Goal: Information Seeking & Learning: Learn about a topic

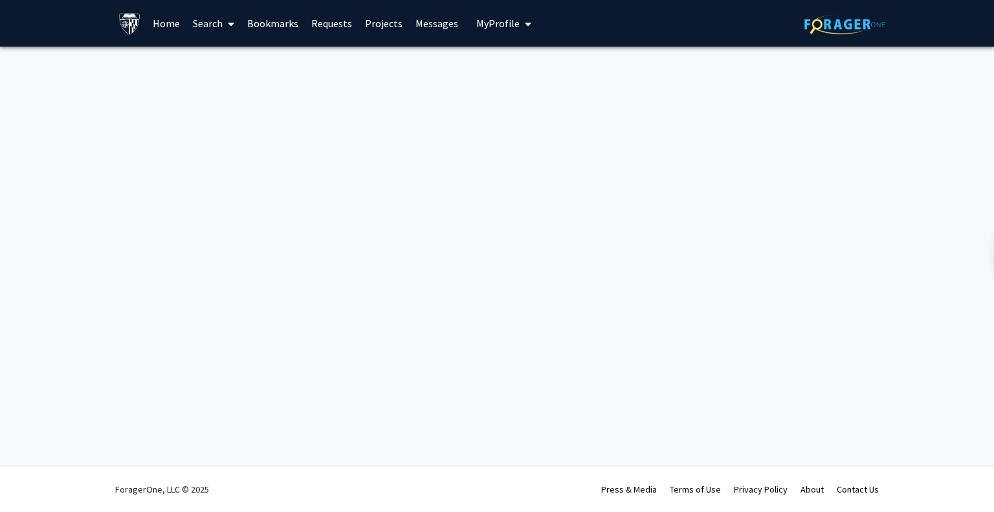
click at [379, 31] on link "Projects" at bounding box center [384, 23] width 50 height 45
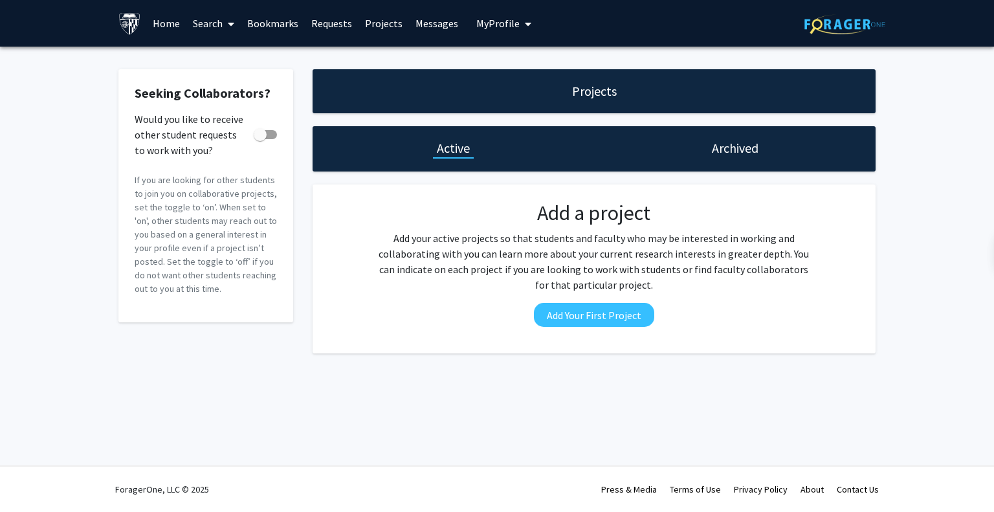
click at [195, 25] on link "Search" at bounding box center [213, 23] width 54 height 45
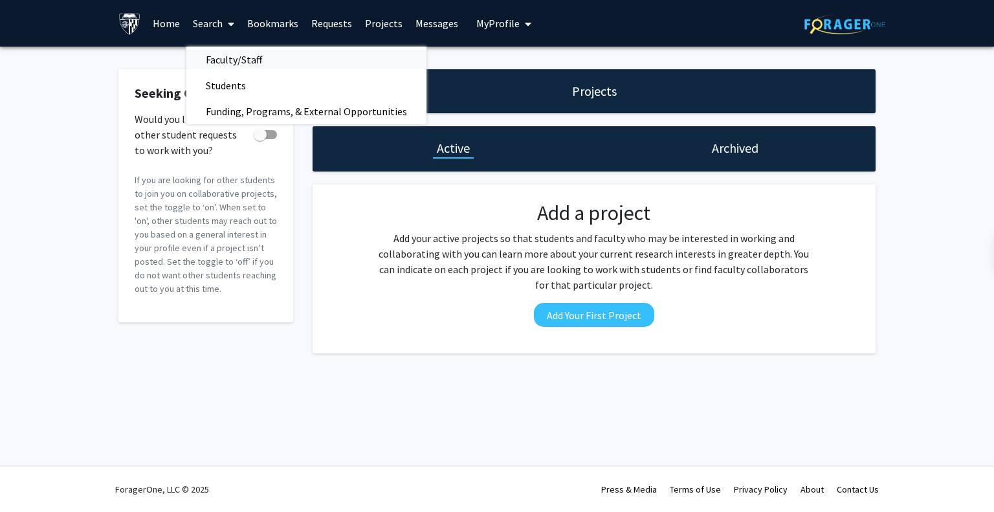
click at [220, 63] on span "Faculty/Staff" at bounding box center [233, 60] width 95 height 26
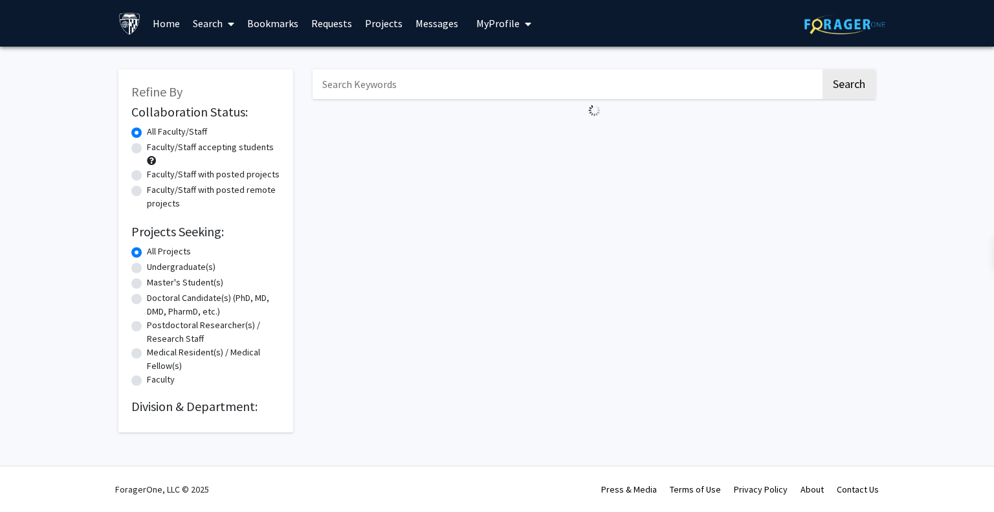
click at [147, 284] on label "Master's Student(s)" at bounding box center [185, 283] width 76 height 14
click at [147, 284] on input "Master's Student(s)" at bounding box center [151, 280] width 8 height 8
radio input "true"
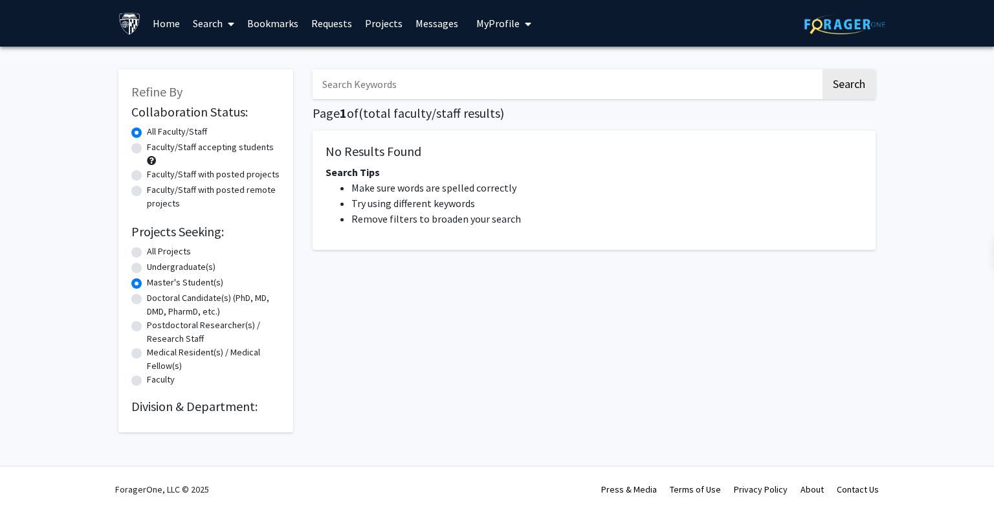
click at [147, 284] on label "Master's Student(s)" at bounding box center [185, 283] width 76 height 14
click at [147, 284] on input "Master's Student(s)" at bounding box center [151, 280] width 8 height 8
click at [846, 89] on button "Search" at bounding box center [849, 84] width 53 height 30
radio input "true"
click at [845, 78] on button "Search" at bounding box center [849, 84] width 53 height 30
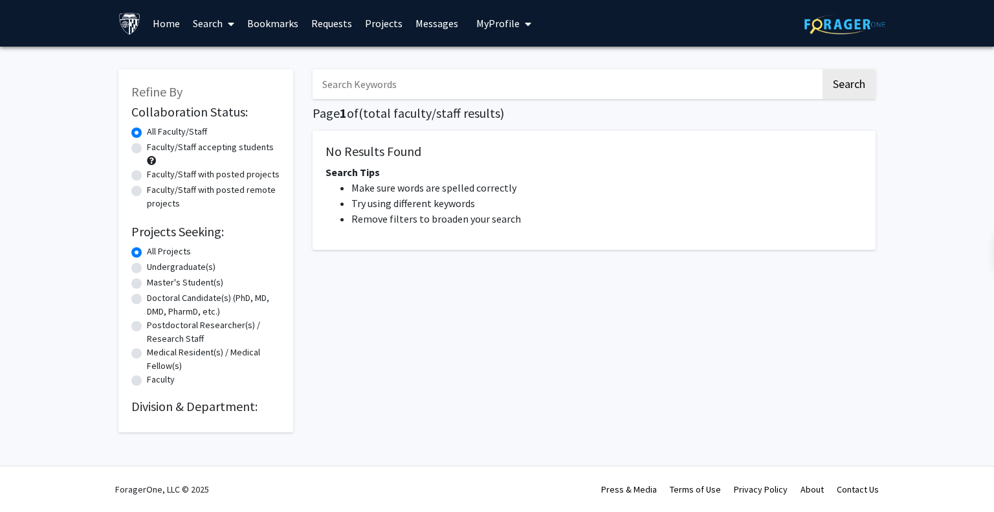
click at [427, 75] on input "Search Keywords" at bounding box center [567, 84] width 508 height 30
type input "chemical"
click at [823, 69] on button "Search" at bounding box center [849, 84] width 53 height 30
click at [849, 85] on button "Search" at bounding box center [849, 84] width 53 height 30
click at [849, 87] on button "Search" at bounding box center [849, 84] width 53 height 30
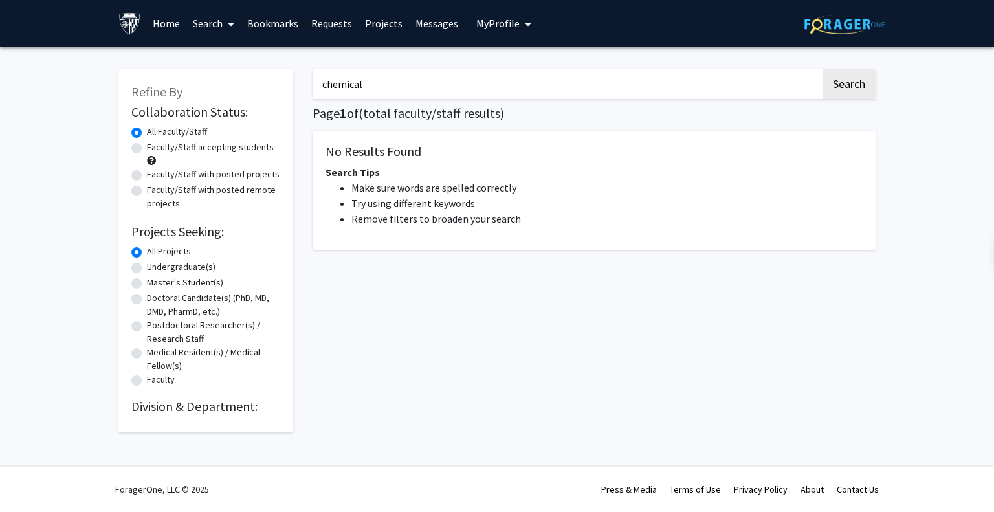
click at [147, 148] on label "Faculty/Staff accepting students" at bounding box center [210, 147] width 127 height 14
click at [147, 148] on input "Faculty/Staff accepting students" at bounding box center [151, 144] width 8 height 8
radio input "true"
click at [147, 128] on label "All Faculty/Staff" at bounding box center [177, 132] width 60 height 14
click at [147, 128] on input "All Faculty/Staff" at bounding box center [151, 129] width 8 height 8
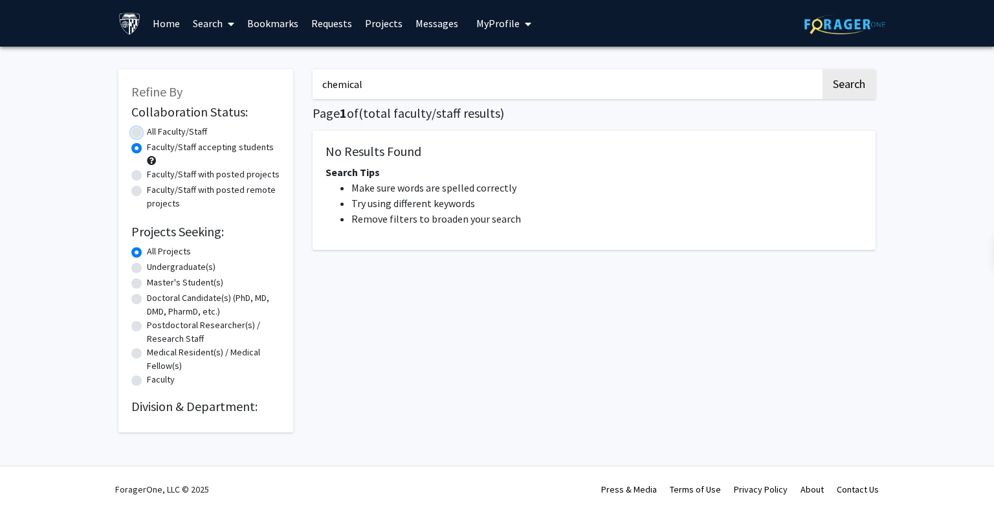
radio input "true"
click at [845, 94] on button "Search" at bounding box center [849, 84] width 53 height 30
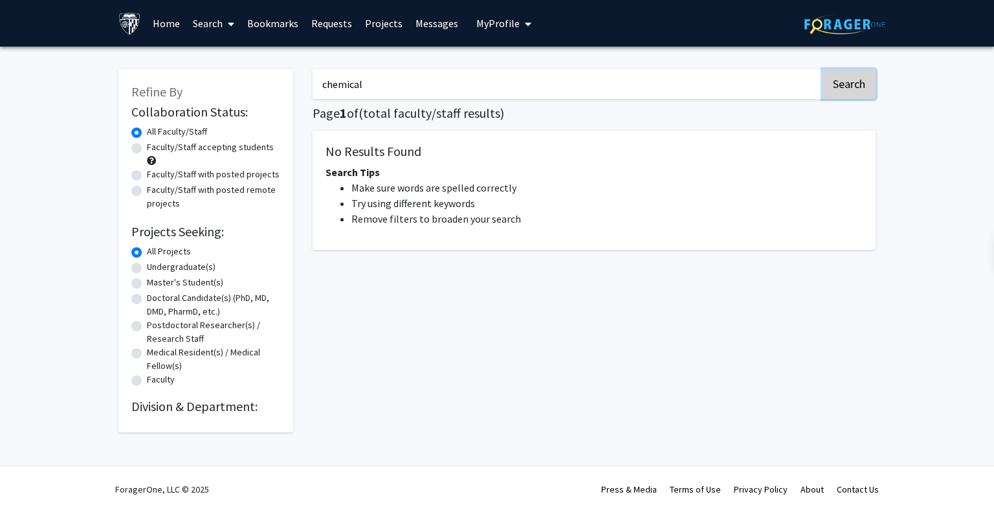
click at [845, 94] on button "Search" at bounding box center [849, 84] width 53 height 30
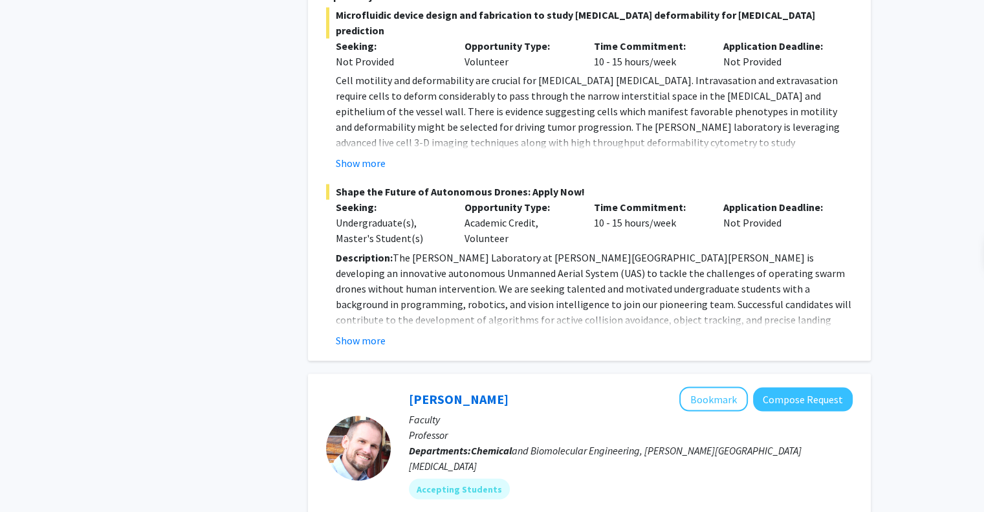
scroll to position [2208, 0]
click at [355, 331] on button "Show more" at bounding box center [361, 339] width 50 height 16
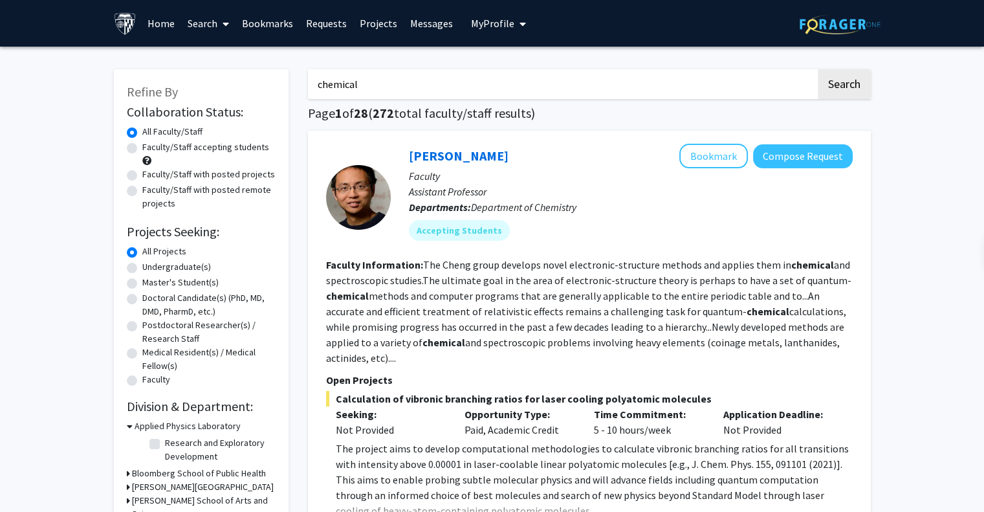
scroll to position [0, 0]
drag, startPoint x: 375, startPoint y: 90, endPoint x: 267, endPoint y: 85, distance: 107.6
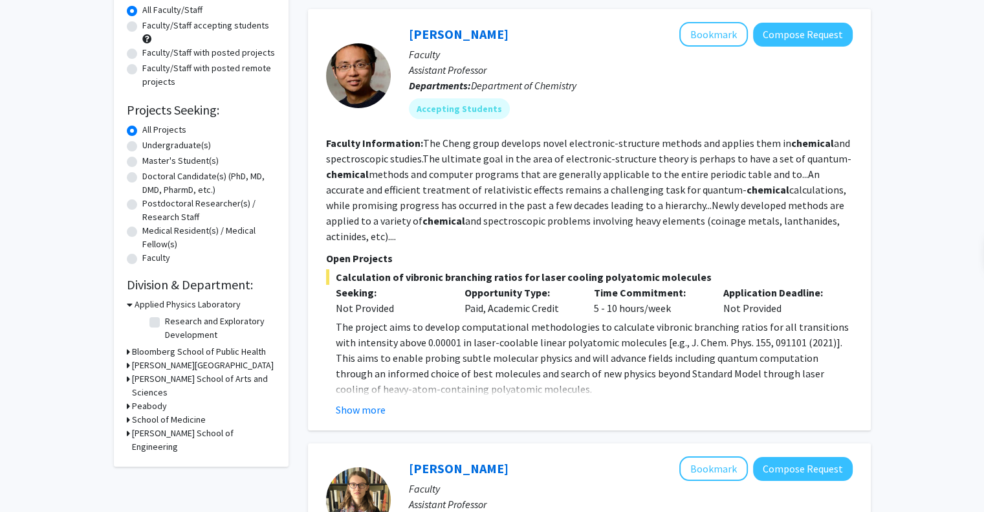
scroll to position [123, 0]
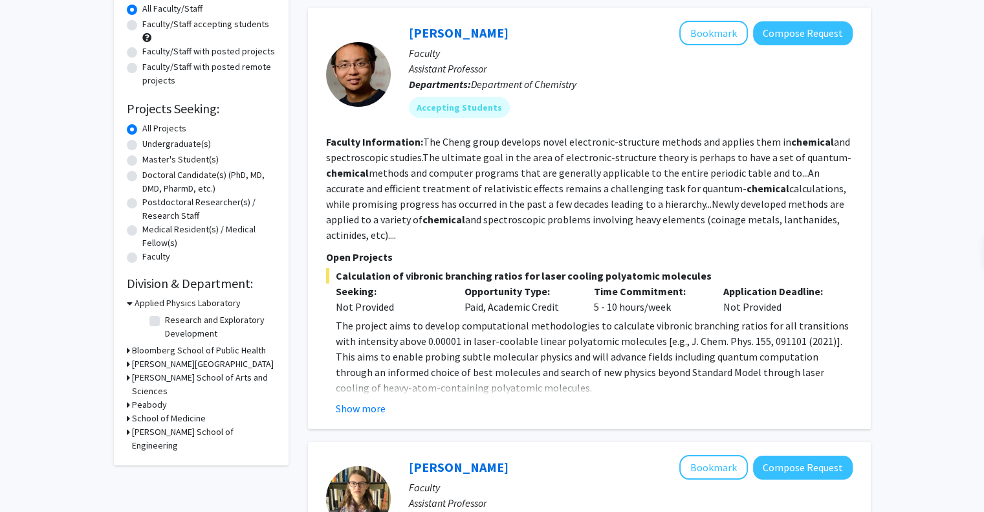
click at [127, 425] on icon at bounding box center [128, 432] width 3 height 14
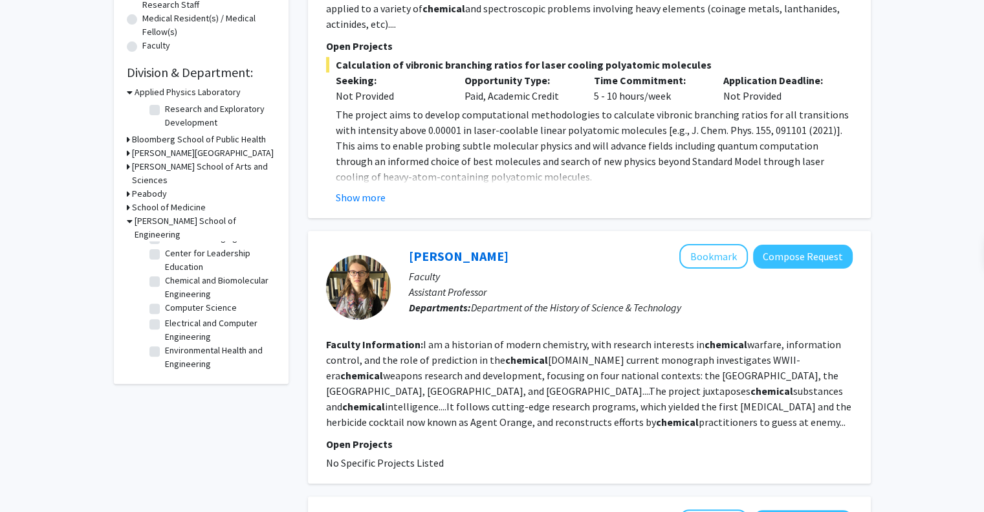
scroll to position [72, 0]
click at [165, 273] on label "Chemical and Biomolecular Engineering" at bounding box center [218, 286] width 107 height 27
click at [165, 273] on input "Chemical and Biomolecular Engineering" at bounding box center [169, 277] width 8 height 8
checkbox input "true"
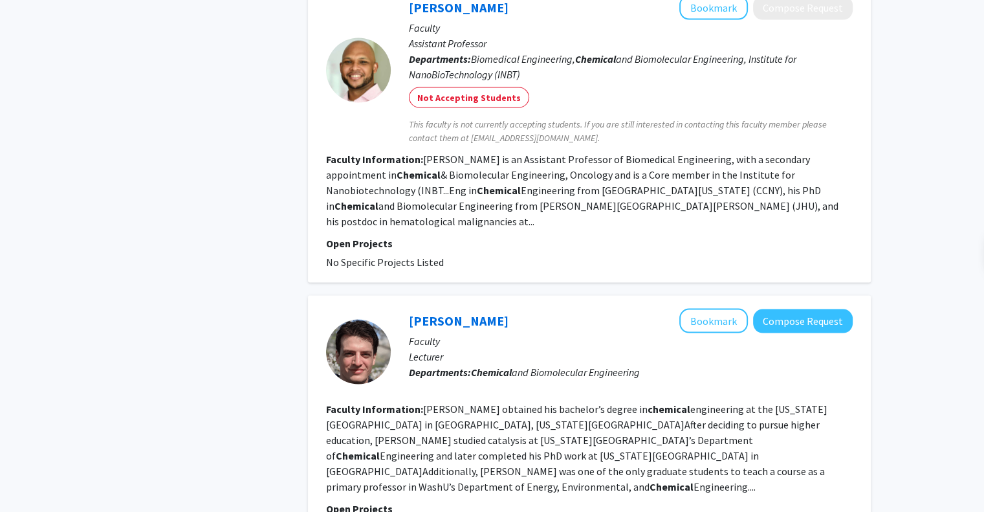
scroll to position [2628, 0]
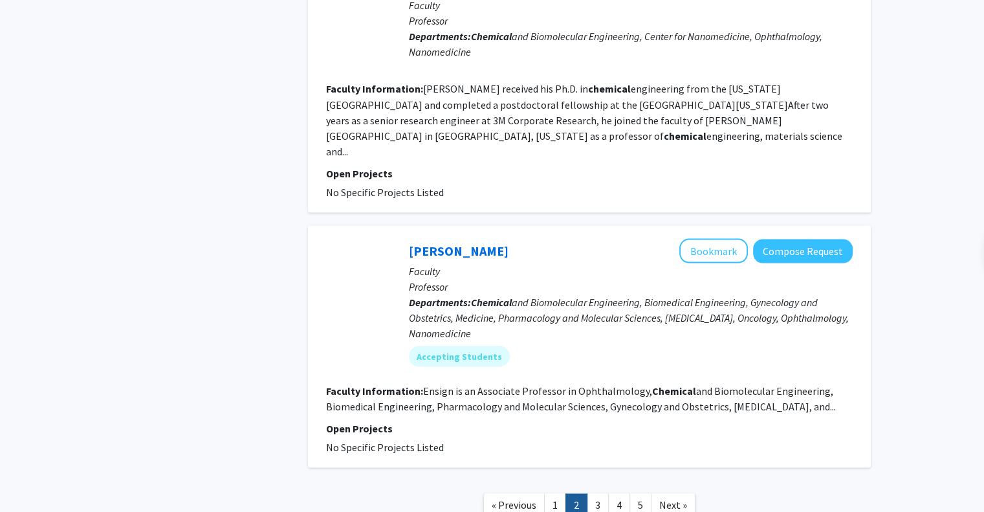
scroll to position [2362, 0]
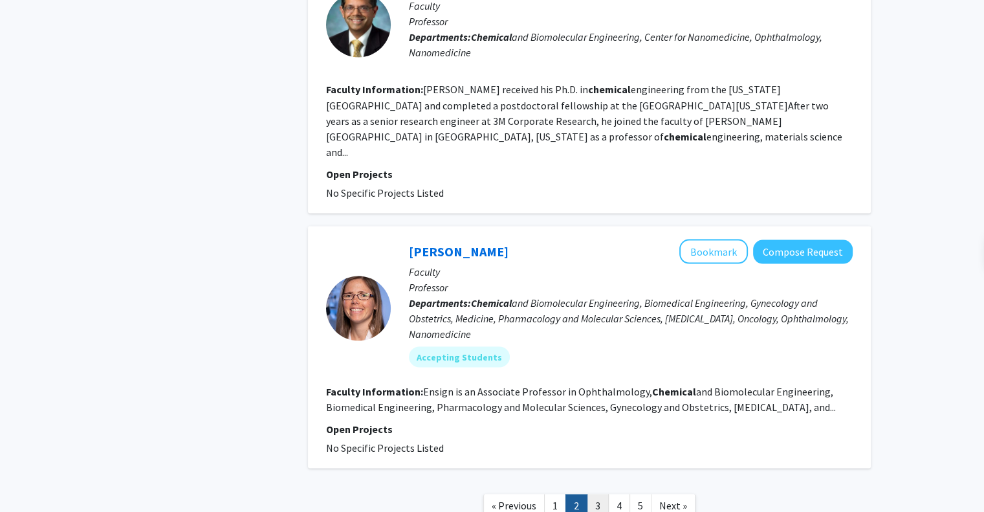
click at [598, 494] on link "3" at bounding box center [598, 505] width 22 height 23
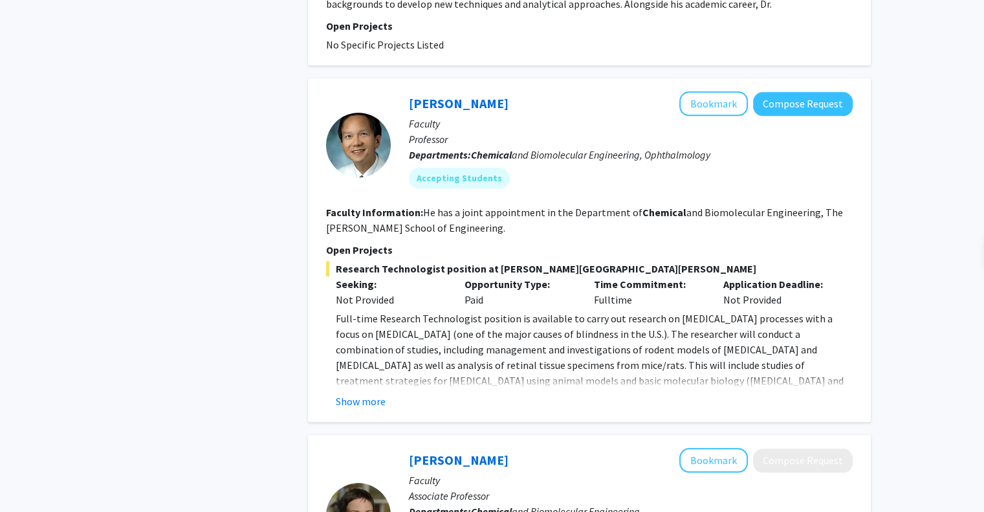
scroll to position [1350, 0]
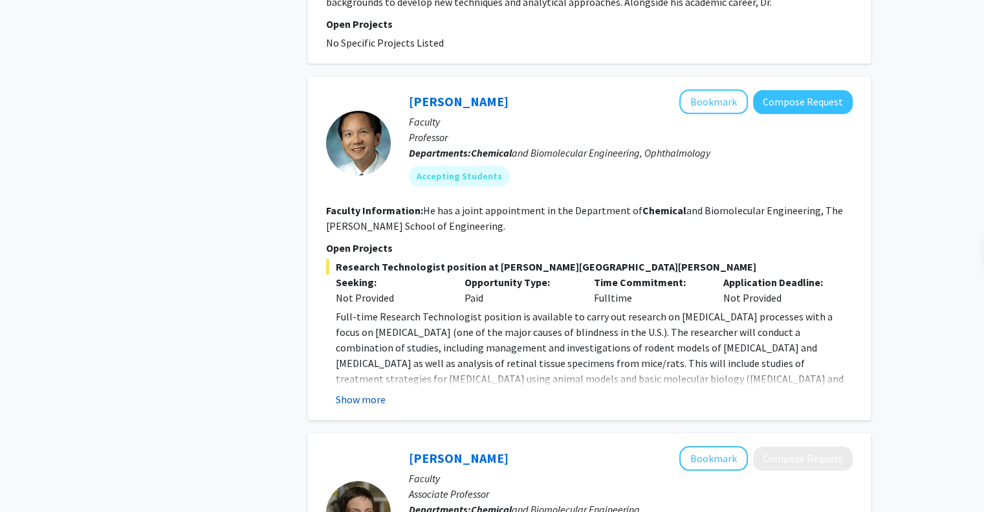
click at [365, 392] on button "Show more" at bounding box center [361, 400] width 50 height 16
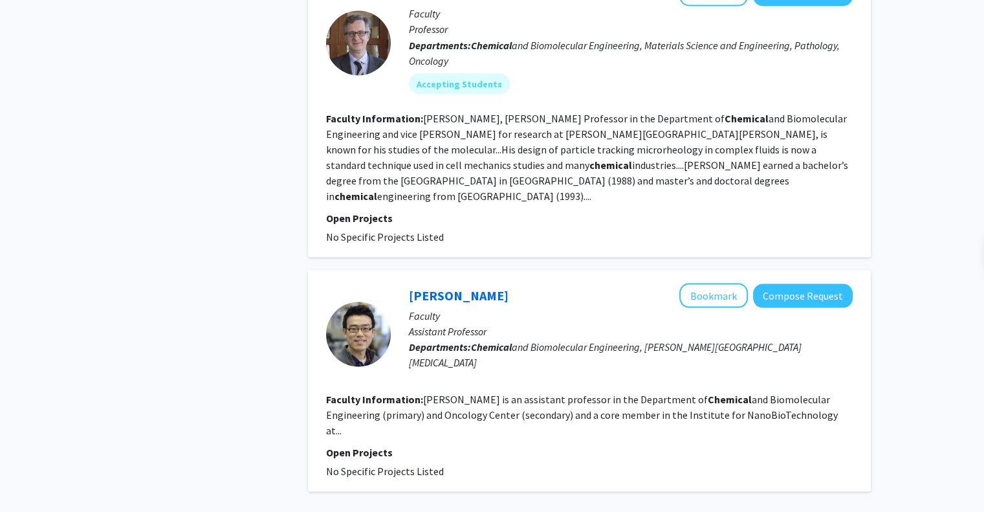
scroll to position [2433, 0]
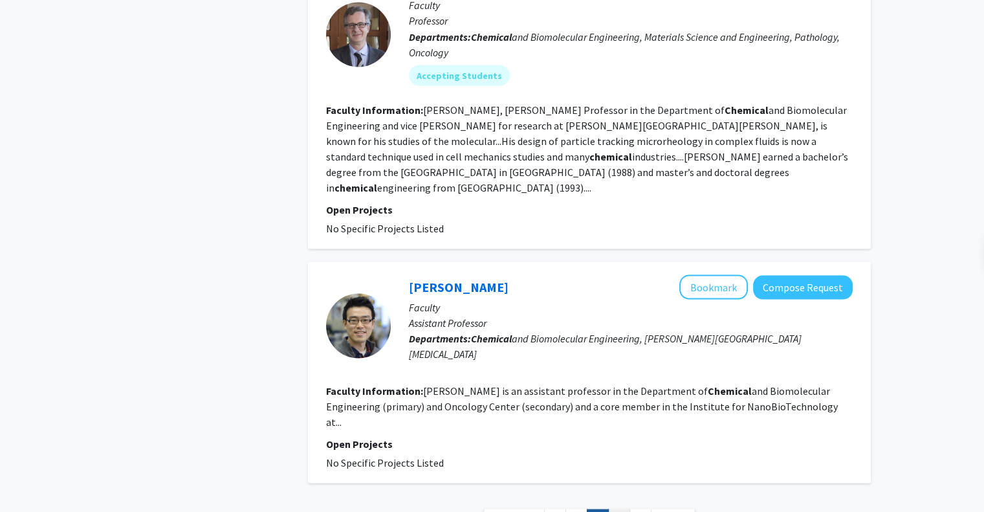
click at [619, 509] on link "4" at bounding box center [619, 520] width 22 height 23
